Goal: Task Accomplishment & Management: Use online tool/utility

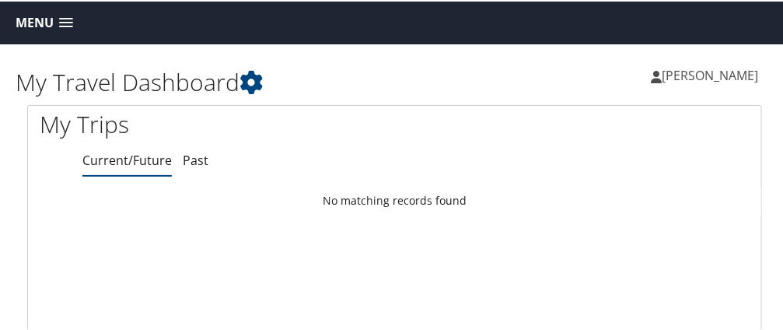
click at [40, 16] on span "Menu" at bounding box center [35, 21] width 38 height 15
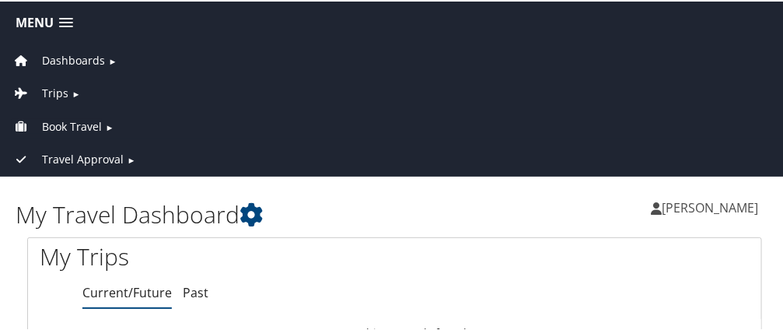
click at [83, 125] on span "Book Travel" at bounding box center [72, 125] width 60 height 17
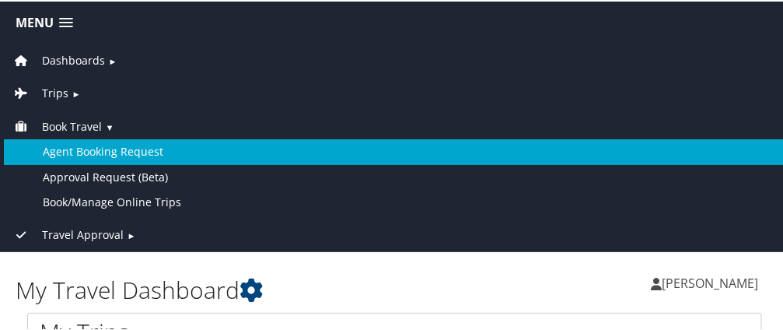
click at [110, 149] on link "Agent Booking Request" at bounding box center [394, 150] width 781 height 25
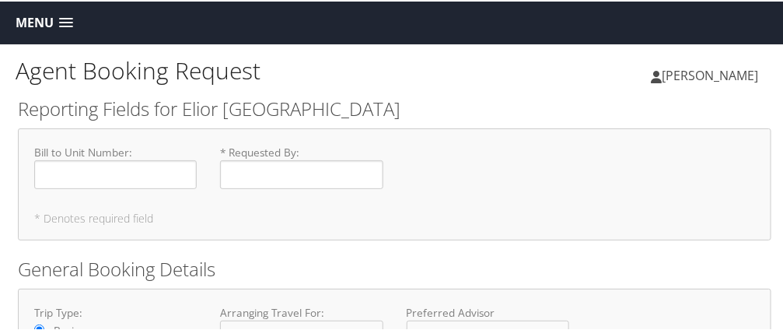
click at [33, 19] on span "Menu" at bounding box center [35, 21] width 38 height 15
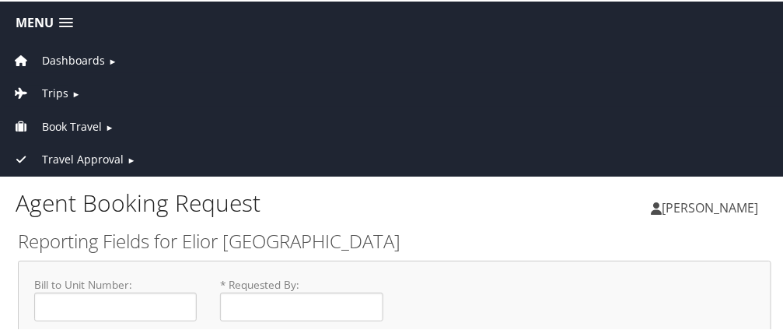
click at [65, 87] on span "Trips" at bounding box center [55, 91] width 26 height 17
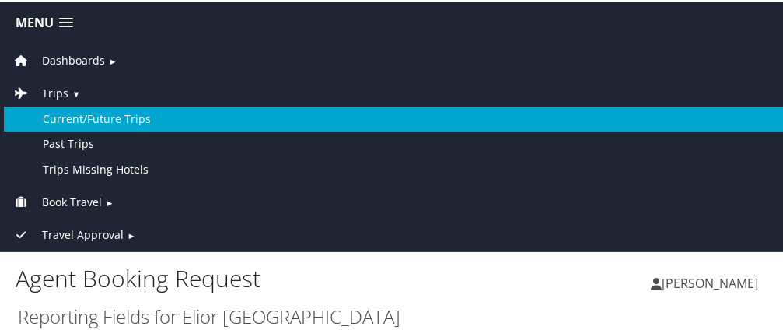
click at [119, 120] on link "Current/Future Trips" at bounding box center [394, 117] width 781 height 25
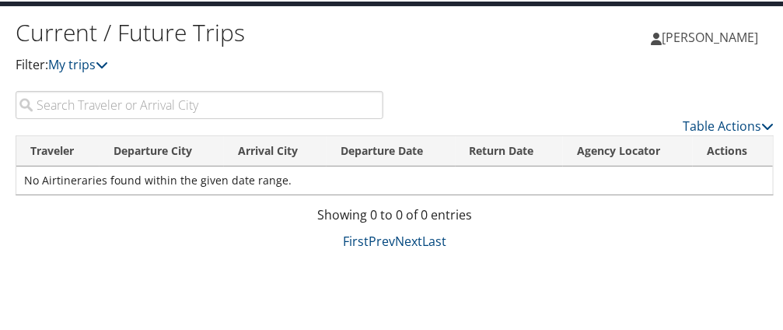
scroll to position [39, 0]
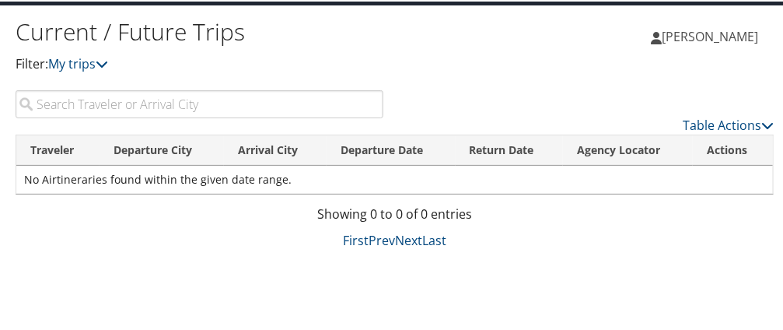
click at [281, 107] on input "search" at bounding box center [200, 103] width 368 height 28
type input "san"
click at [75, 37] on h1 "Current / Future Trips" at bounding box center [205, 30] width 379 height 33
click at [715, 37] on span "[PERSON_NAME]" at bounding box center [710, 34] width 96 height 17
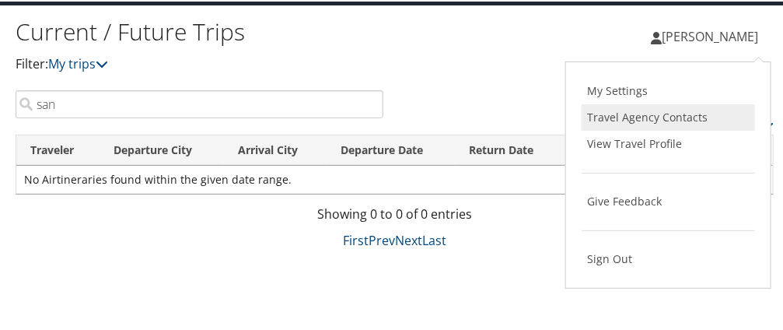
click at [646, 110] on link "Travel Agency Contacts" at bounding box center [667, 116] width 173 height 26
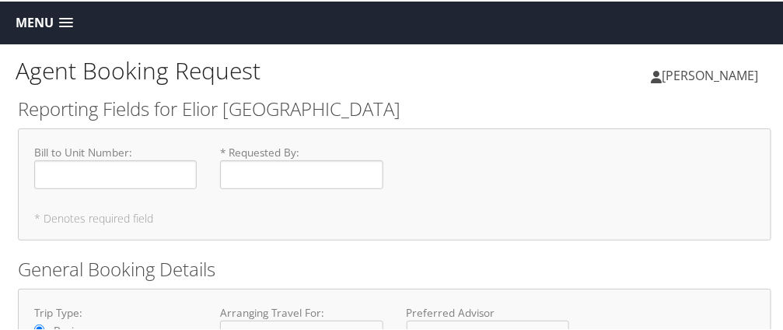
click at [40, 23] on span "Menu" at bounding box center [35, 21] width 38 height 15
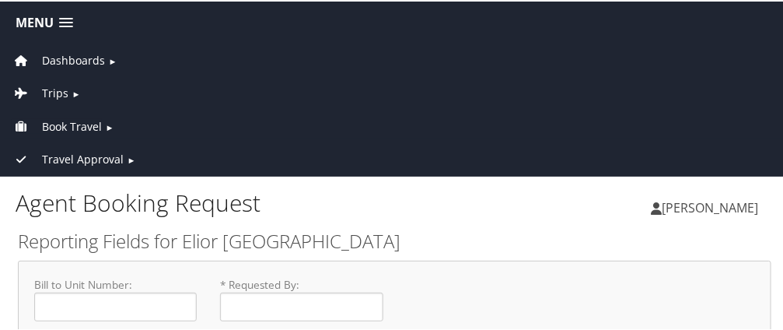
click at [52, 125] on span "Book Travel" at bounding box center [72, 125] width 60 height 17
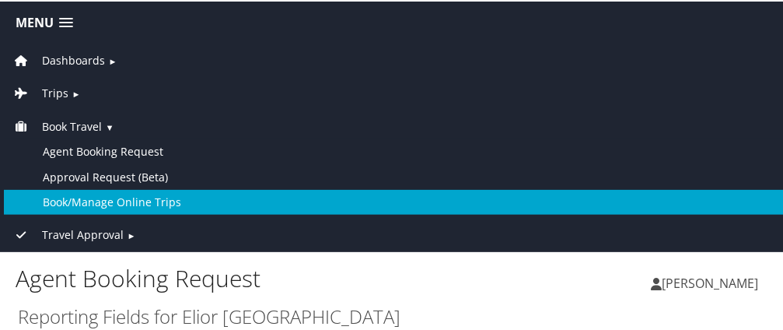
click at [107, 196] on link "Book/Manage Online Trips" at bounding box center [394, 200] width 781 height 25
